Goal: Task Accomplishment & Management: Manage account settings

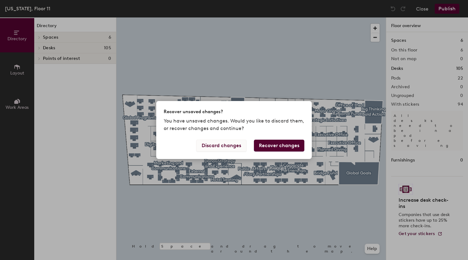
click at [235, 148] on button "Discard changes" at bounding box center [221, 145] width 50 height 12
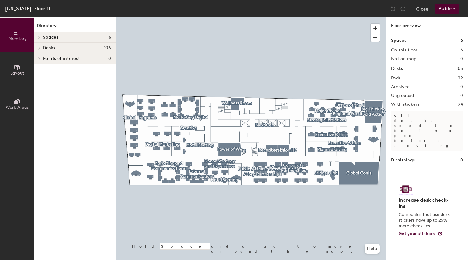
click at [46, 46] on span "Desks" at bounding box center [49, 47] width 12 height 5
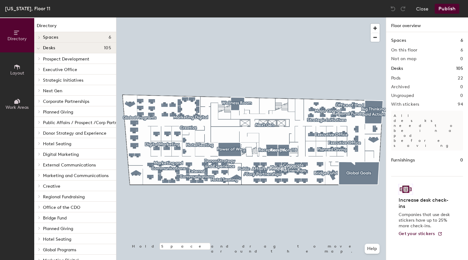
click at [54, 60] on span "Prospect Development" at bounding box center [66, 58] width 46 height 5
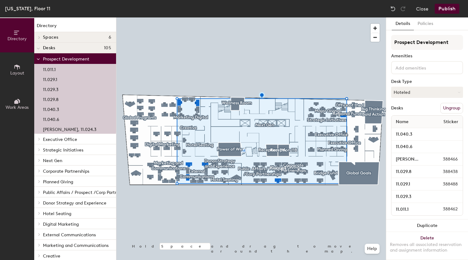
click at [45, 140] on span "Executive Office" at bounding box center [60, 139] width 34 height 5
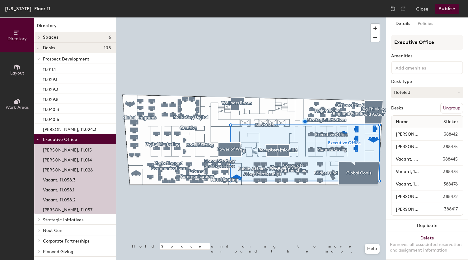
click at [50, 219] on span "Strategic Initiatives" at bounding box center [63, 219] width 40 height 5
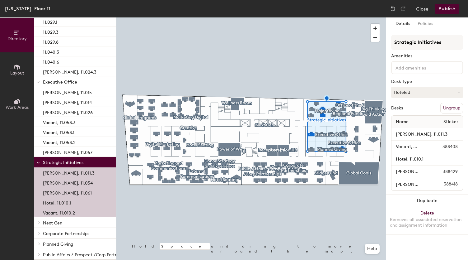
scroll to position [58, 0]
click at [69, 191] on p "[PERSON_NAME], 11.061" at bounding box center [67, 191] width 49 height 7
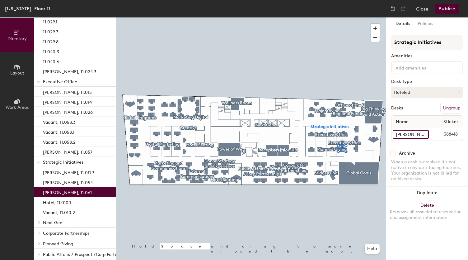
drag, startPoint x: 423, startPoint y: 117, endPoint x: 406, endPoint y: 136, distance: 25.8
click at [406, 136] on input "[PERSON_NAME], 11.061" at bounding box center [411, 134] width 36 height 9
click at [412, 134] on input "[PERSON_NAME], 11.061" at bounding box center [411, 134] width 36 height 9
type input "[PERSON_NAME], 11.061"
click at [443, 8] on button "Publish" at bounding box center [447, 9] width 25 height 10
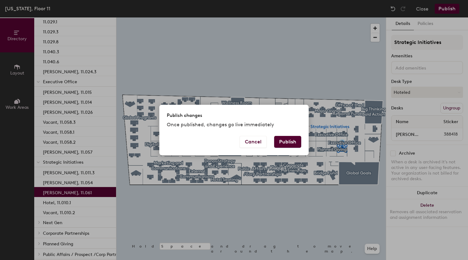
click at [290, 142] on button "Publish" at bounding box center [287, 142] width 27 height 12
